Goal: Obtain resource: Obtain resource

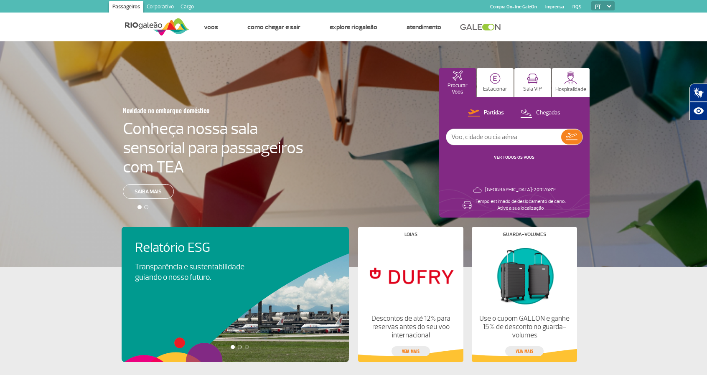
click at [158, 5] on link "Corporativo" at bounding box center [160, 7] width 34 height 13
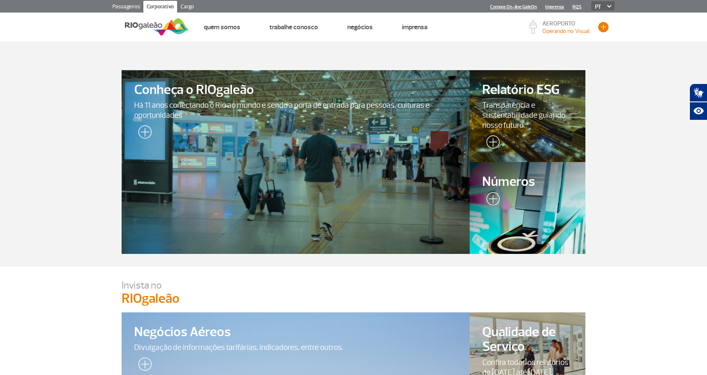
click at [605, 27] on button "button" at bounding box center [603, 27] width 13 height 13
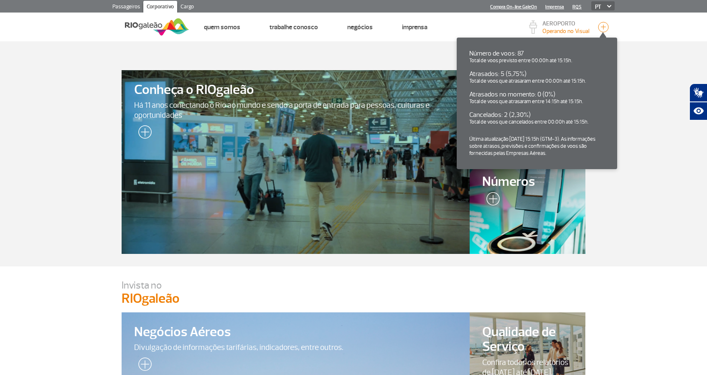
click at [572, 28] on p "Operando no Visual" at bounding box center [565, 31] width 47 height 9
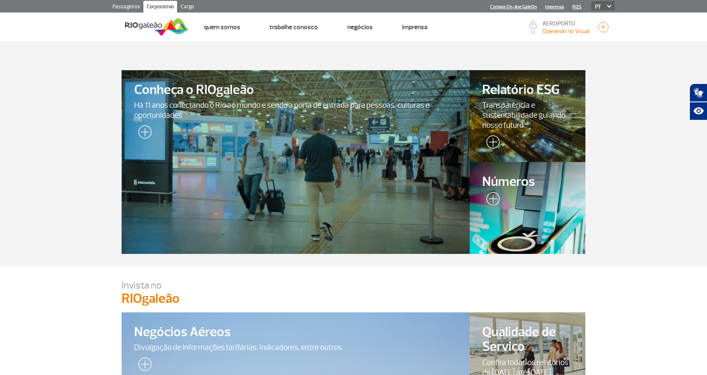
click at [561, 30] on p "Operando no Visual" at bounding box center [565, 31] width 47 height 9
click at [181, 6] on link "Cargo" at bounding box center [187, 7] width 20 height 13
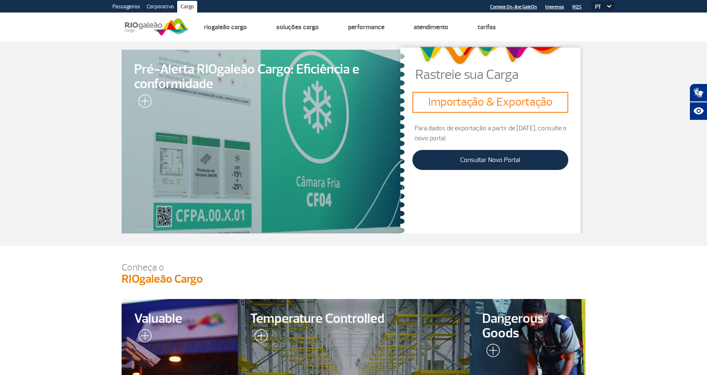
click at [578, 9] on link "RQS" at bounding box center [576, 6] width 9 height 5
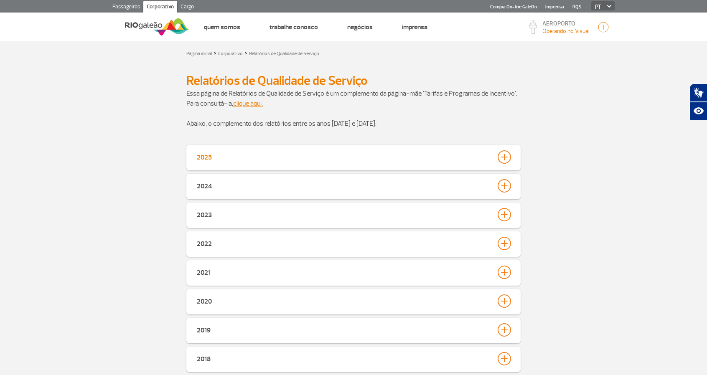
click at [505, 156] on div at bounding box center [503, 156] width 13 height 13
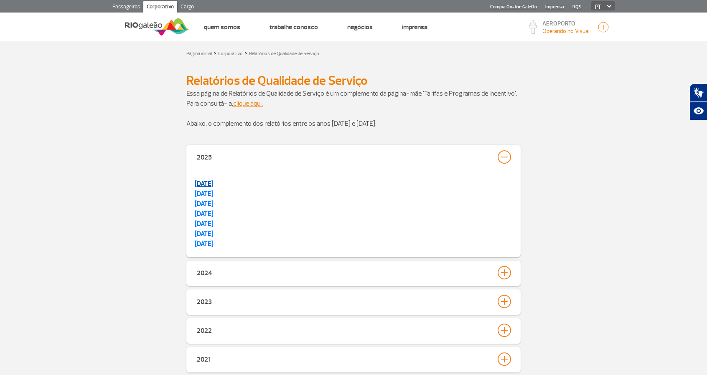
click at [207, 183] on link "[DATE]" at bounding box center [204, 184] width 19 height 8
